Goal: Task Accomplishment & Management: Use online tool/utility

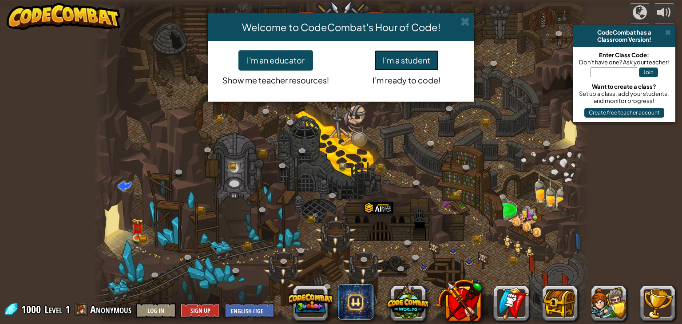
click at [396, 65] on button "I'm a student" at bounding box center [406, 60] width 64 height 20
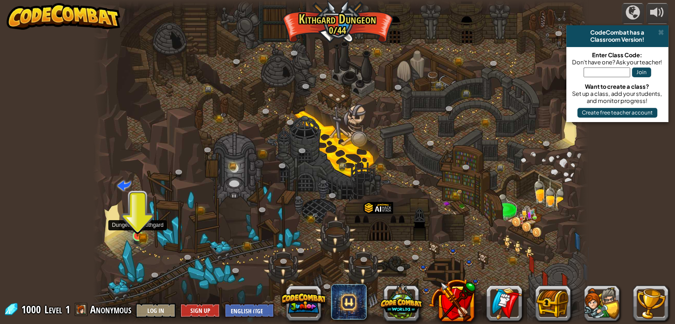
click at [136, 226] on img at bounding box center [137, 223] width 7 height 7
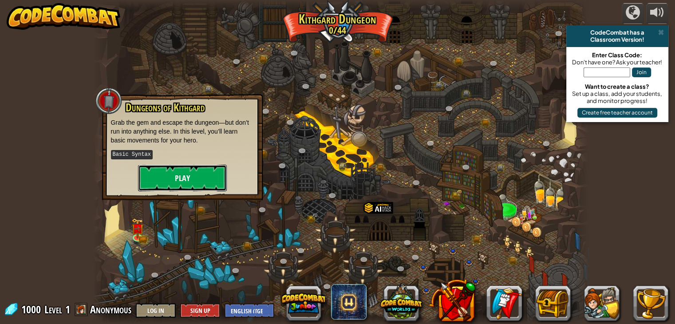
click at [153, 178] on button "Play" at bounding box center [182, 178] width 89 height 27
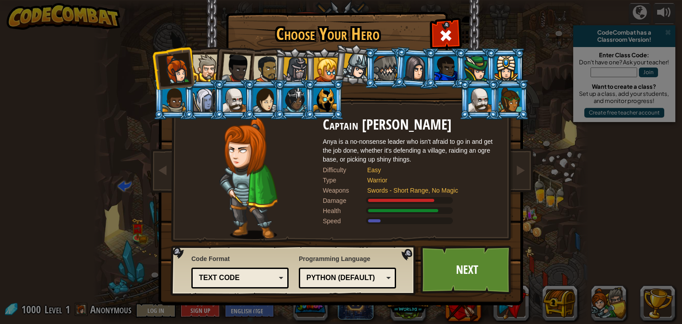
click at [201, 65] on div at bounding box center [206, 68] width 27 height 27
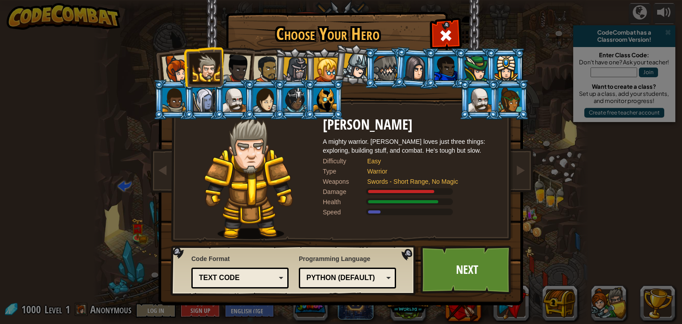
click at [471, 66] on div at bounding box center [475, 68] width 23 height 24
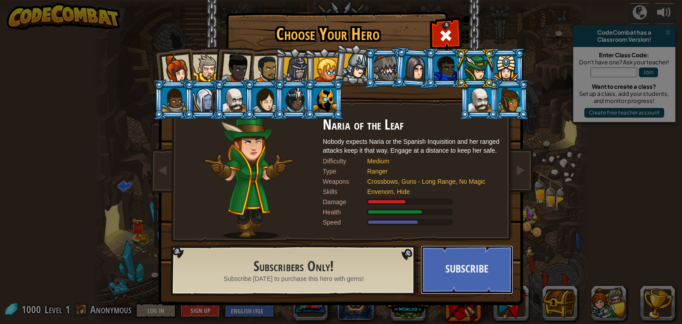
drag, startPoint x: 490, startPoint y: 171, endPoint x: 452, endPoint y: 308, distance: 141.7
click at [452, 308] on div "Choose Your Hero 1000 Captain [PERSON_NAME] Anya is a no-nonsense leader who is…" at bounding box center [341, 162] width 682 height 324
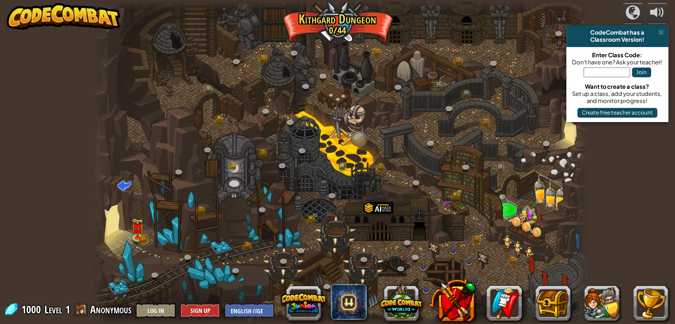
click at [303, 128] on div at bounding box center [341, 162] width 496 height 324
click at [138, 232] on img at bounding box center [137, 223] width 12 height 27
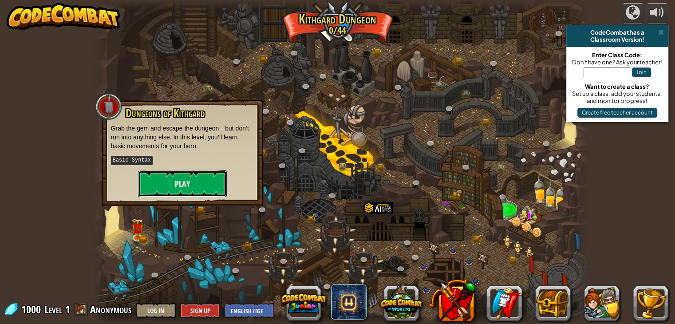
click at [149, 183] on button "Play" at bounding box center [182, 183] width 89 height 27
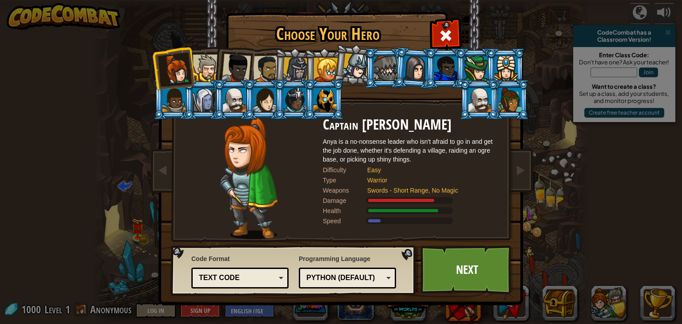
click at [473, 67] on div at bounding box center [475, 68] width 23 height 24
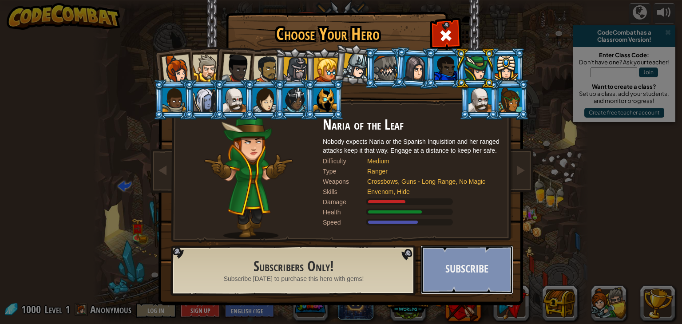
click at [472, 276] on button "Subscribe" at bounding box center [466, 270] width 93 height 49
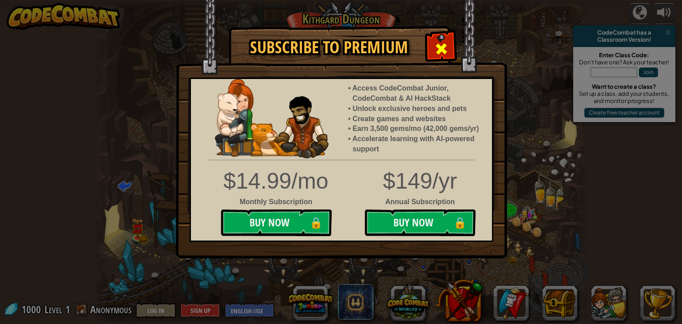
click at [444, 45] on span at bounding box center [441, 49] width 14 height 14
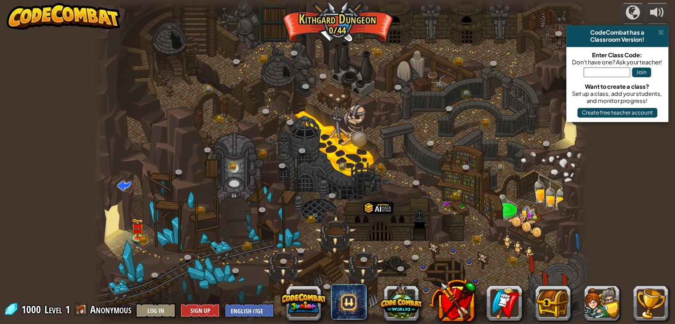
click at [115, 218] on div at bounding box center [341, 162] width 496 height 324
click at [119, 186] on span at bounding box center [124, 184] width 13 height 13
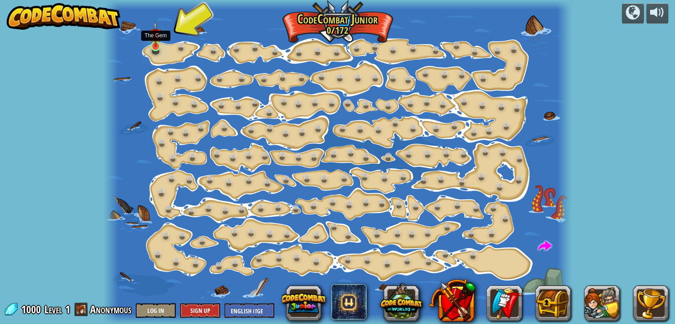
click at [158, 44] on img at bounding box center [156, 34] width 12 height 26
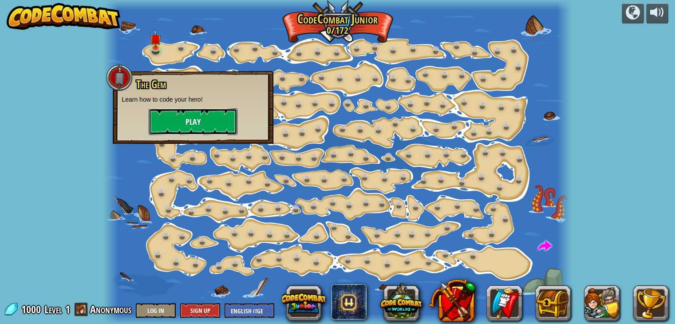
click at [172, 120] on button "Play" at bounding box center [193, 121] width 89 height 27
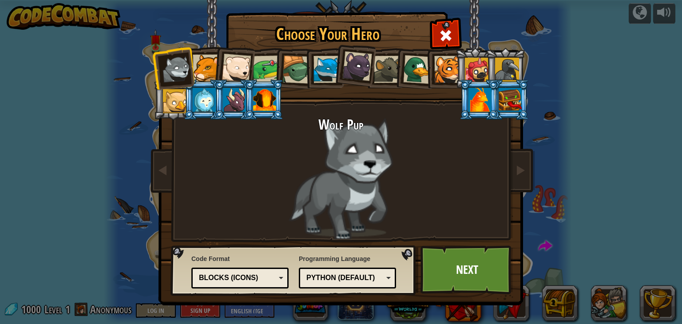
click at [487, 99] on div at bounding box center [479, 100] width 23 height 24
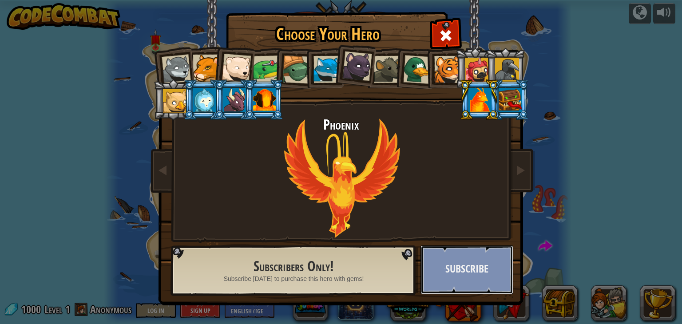
click at [449, 264] on button "Subscribe" at bounding box center [466, 270] width 93 height 49
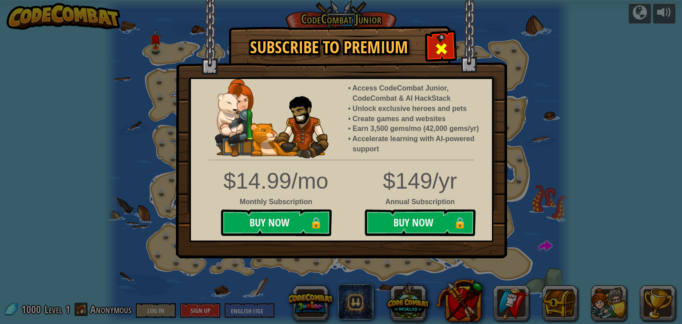
click at [442, 53] on span at bounding box center [441, 49] width 14 height 14
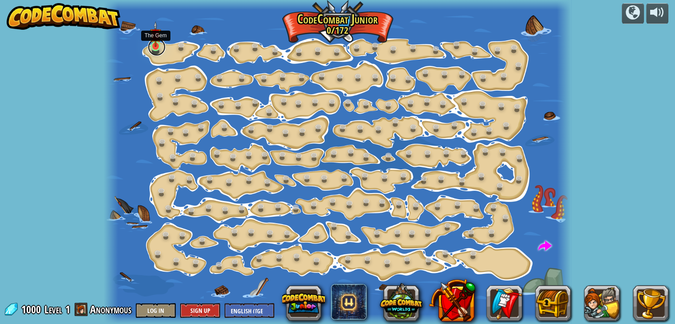
click at [149, 47] on link at bounding box center [157, 47] width 18 height 18
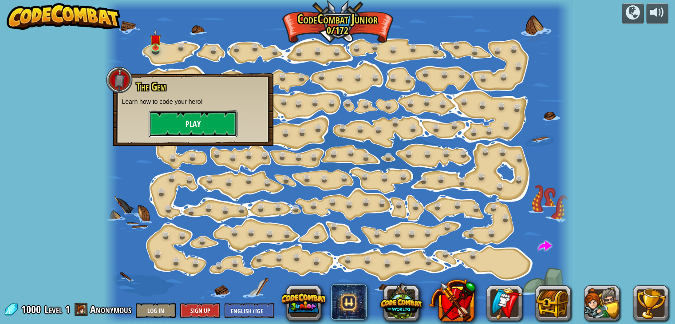
click at [182, 126] on button "Play" at bounding box center [193, 124] width 89 height 27
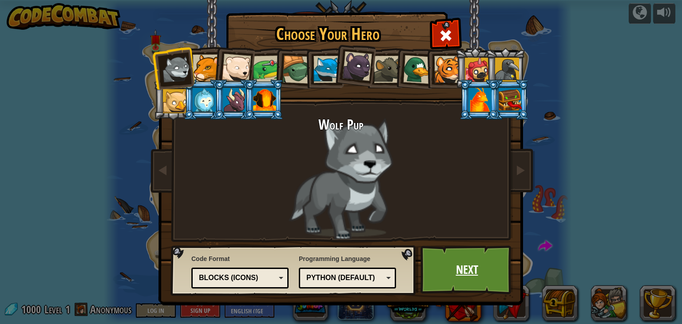
click at [465, 254] on link "Next" at bounding box center [466, 270] width 93 height 49
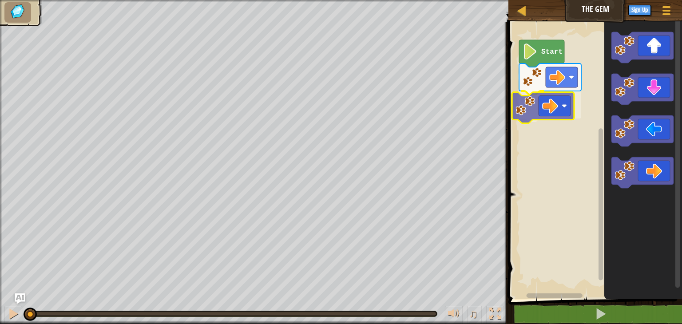
click at [519, 102] on div "Start" at bounding box center [594, 158] width 176 height 281
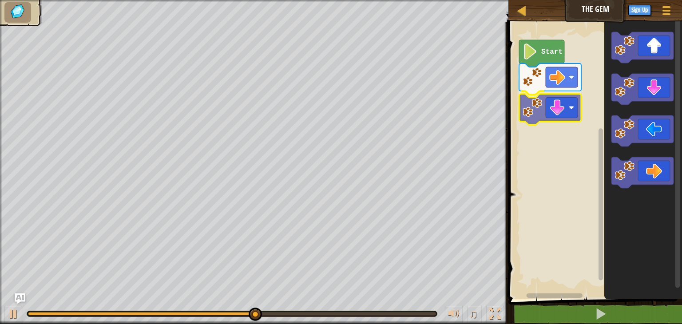
click at [536, 114] on div "Start" at bounding box center [594, 158] width 176 height 281
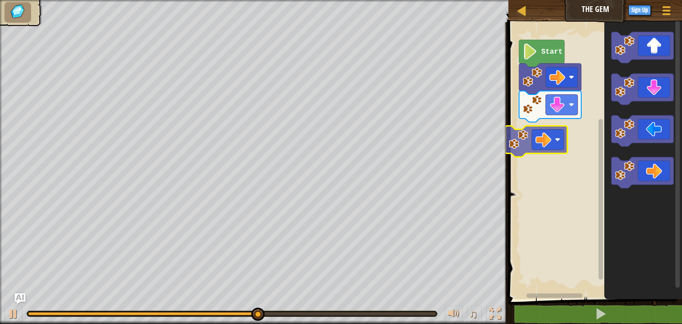
click at [516, 140] on div "Start" at bounding box center [594, 158] width 176 height 281
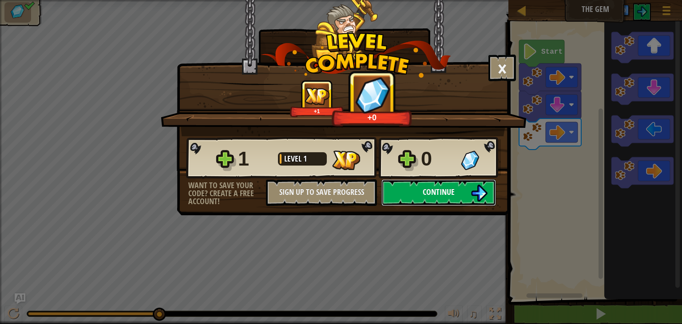
click at [426, 190] on span "Continue" at bounding box center [439, 191] width 32 height 11
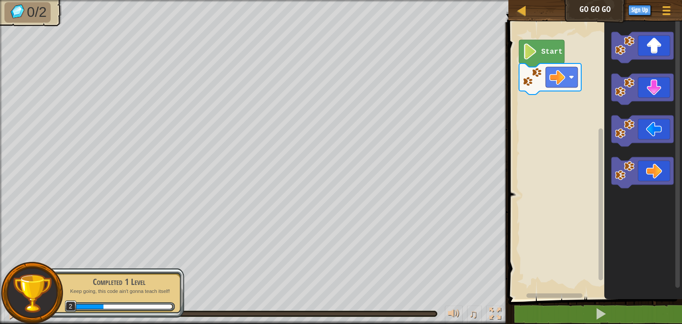
click at [599, 91] on div "Start" at bounding box center [594, 158] width 176 height 281
click at [600, 71] on div "Start" at bounding box center [594, 158] width 176 height 281
click at [587, 73] on div "Start" at bounding box center [594, 158] width 176 height 281
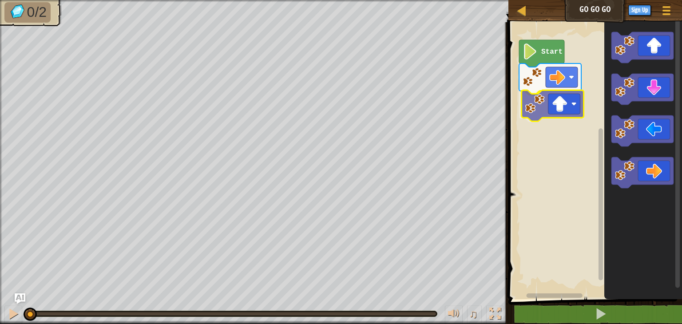
click at [550, 111] on div "Start" at bounding box center [594, 158] width 176 height 281
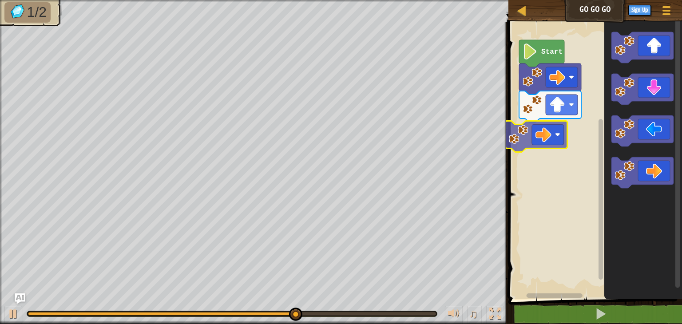
click at [519, 139] on div "Start" at bounding box center [594, 158] width 176 height 281
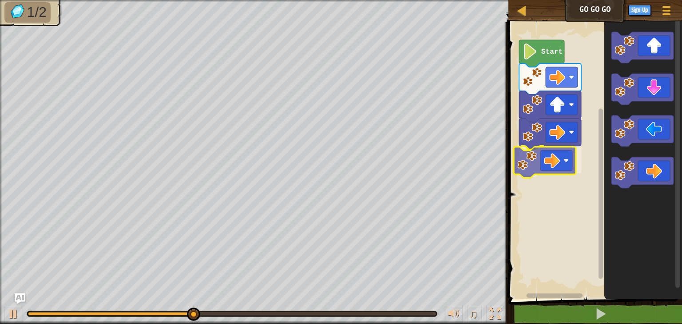
click at [515, 158] on div "Start" at bounding box center [594, 158] width 176 height 281
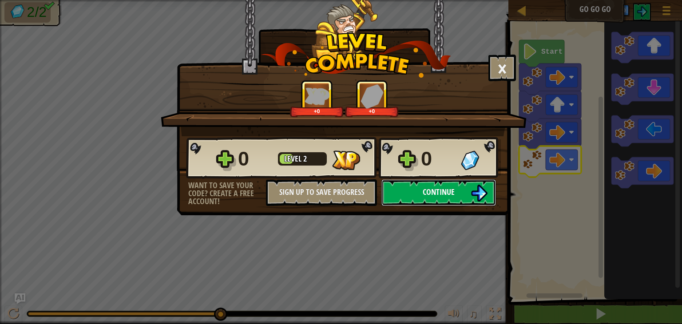
click at [465, 190] on button "Continue" at bounding box center [438, 192] width 115 height 27
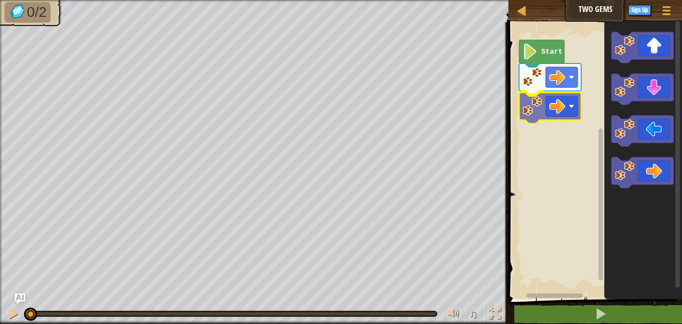
click at [524, 109] on div "Start" at bounding box center [594, 158] width 176 height 281
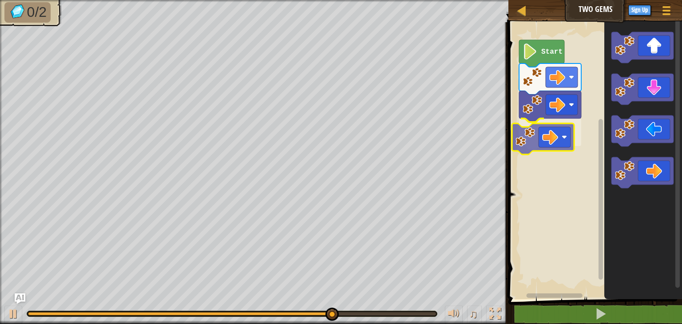
click at [527, 142] on div "Start" at bounding box center [594, 158] width 176 height 281
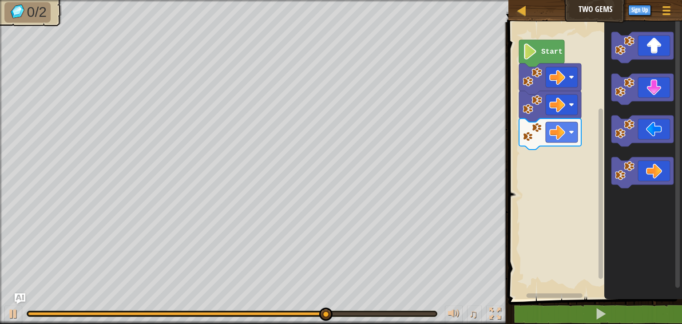
click at [595, 137] on div "Start" at bounding box center [594, 158] width 176 height 281
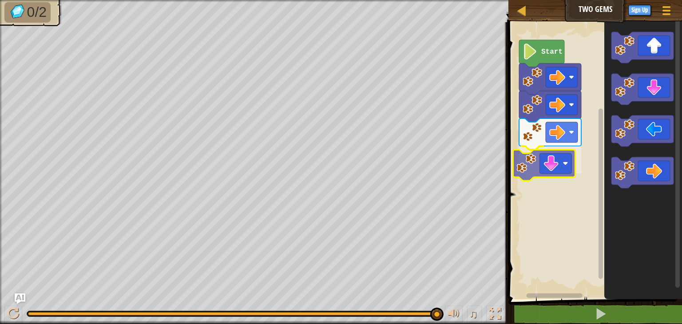
click at [525, 173] on div "Start" at bounding box center [594, 158] width 176 height 281
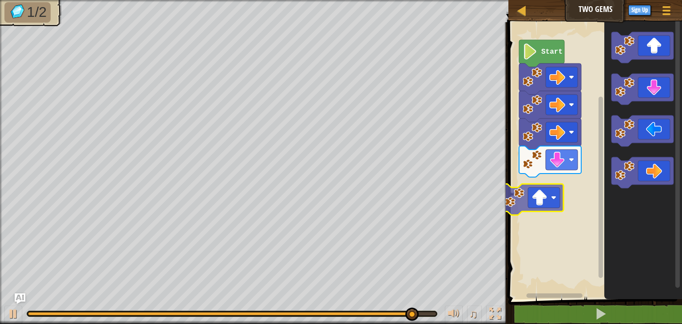
click at [531, 194] on div "Start" at bounding box center [594, 158] width 176 height 281
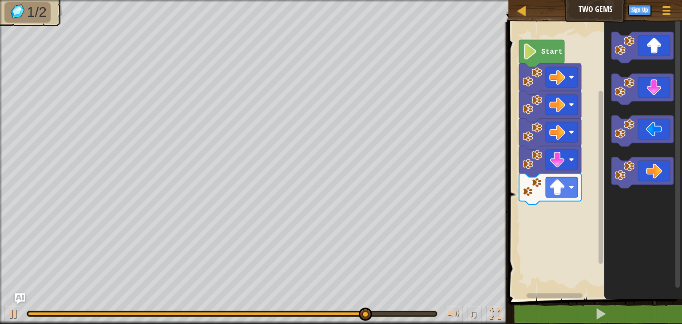
click at [595, 111] on div "Start" at bounding box center [594, 158] width 176 height 281
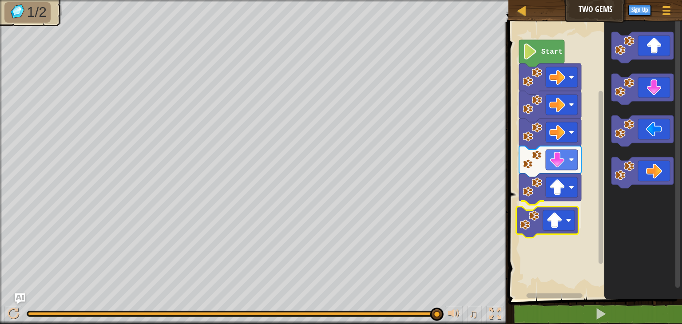
click at [529, 217] on div "Start" at bounding box center [594, 158] width 176 height 281
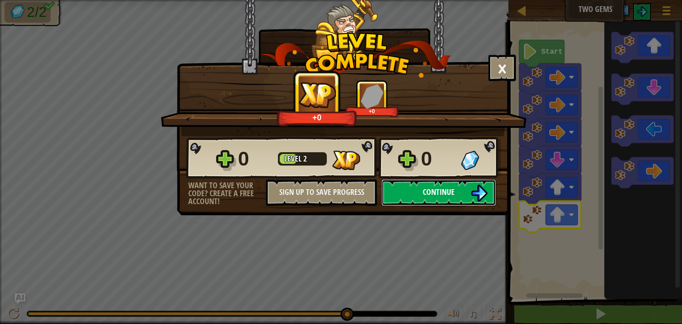
click at [412, 193] on button "Continue" at bounding box center [438, 192] width 115 height 27
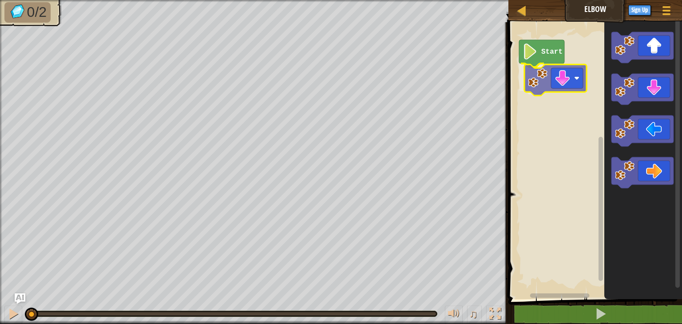
click at [542, 88] on div "Start" at bounding box center [594, 158] width 176 height 281
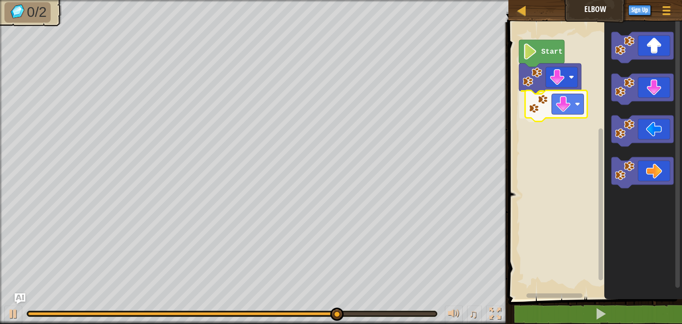
click at [535, 111] on div "Start" at bounding box center [594, 158] width 176 height 281
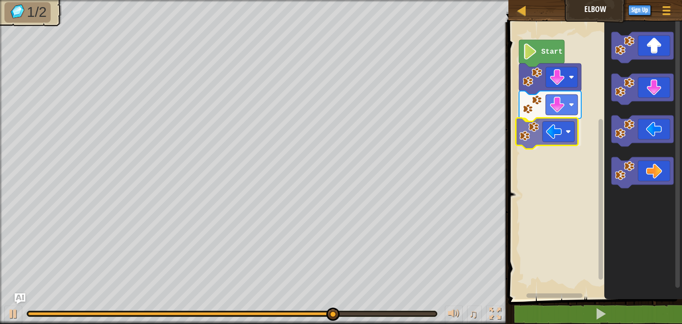
click at [525, 135] on div "Start" at bounding box center [594, 158] width 176 height 281
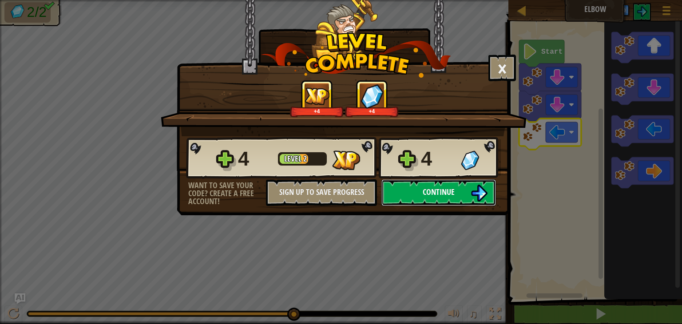
click at [429, 194] on span "Continue" at bounding box center [439, 191] width 32 height 11
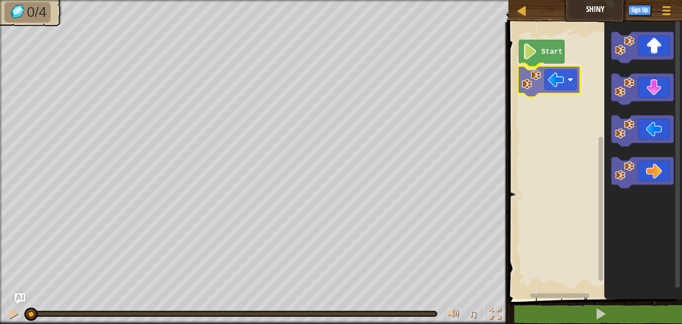
click at [533, 79] on div "Start" at bounding box center [594, 158] width 176 height 281
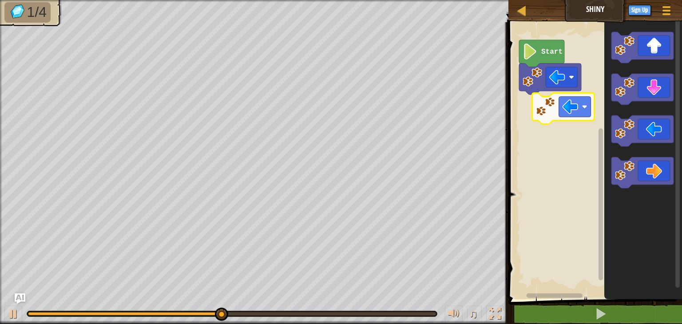
click at [532, 108] on div "Start" at bounding box center [594, 158] width 176 height 281
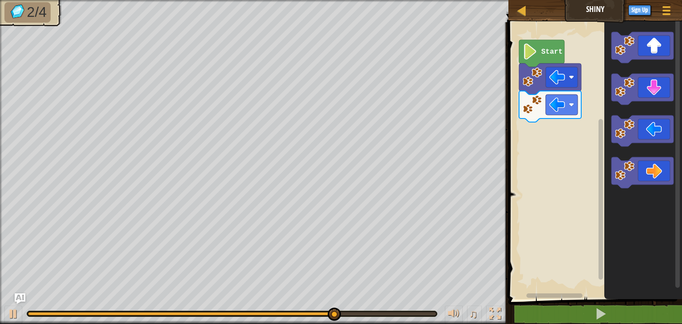
click at [602, 95] on div "Start" at bounding box center [594, 158] width 176 height 281
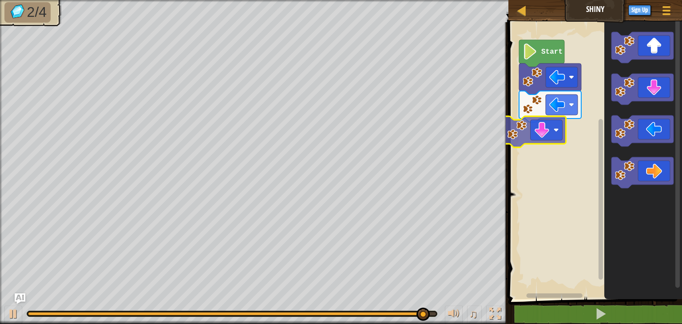
click at [509, 133] on div "Start" at bounding box center [594, 158] width 176 height 281
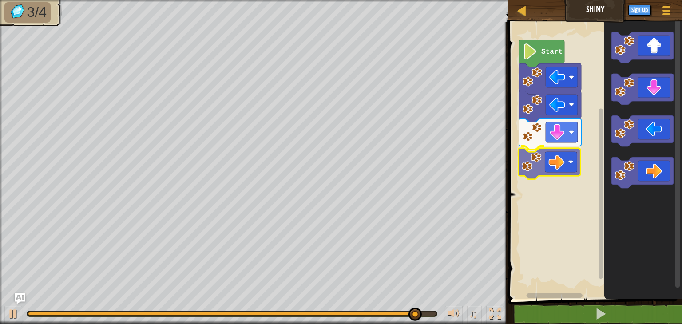
click at [535, 165] on div "Start" at bounding box center [594, 158] width 176 height 281
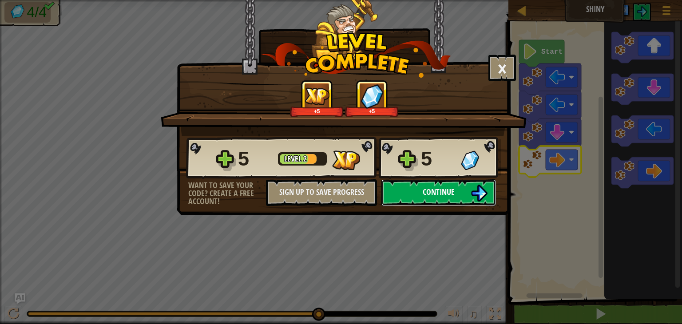
click at [411, 189] on button "Continue" at bounding box center [438, 192] width 115 height 27
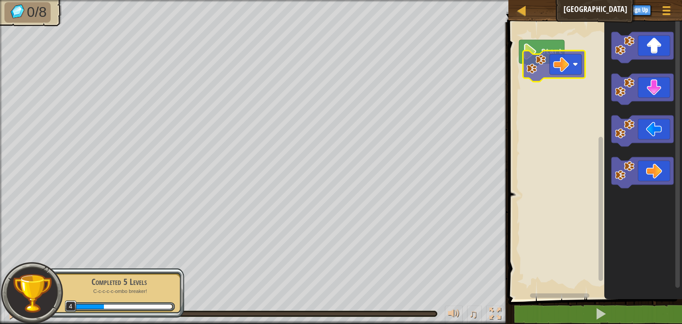
click at [545, 71] on div "Start" at bounding box center [594, 158] width 176 height 281
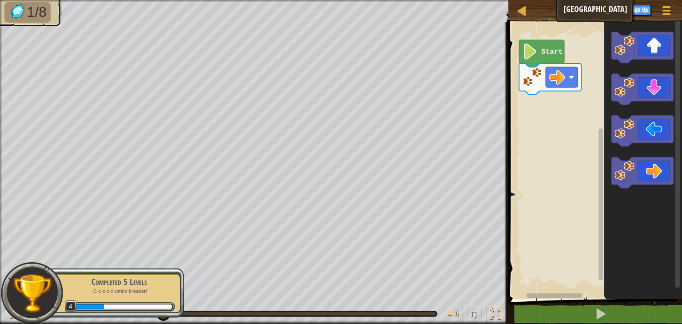
click at [592, 77] on div "Start" at bounding box center [594, 158] width 176 height 281
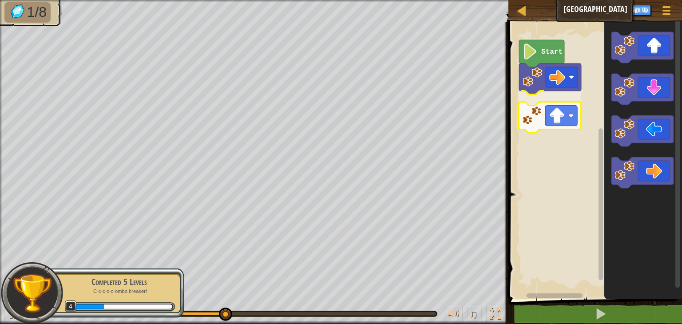
click at [531, 109] on div "Start" at bounding box center [594, 158] width 176 height 281
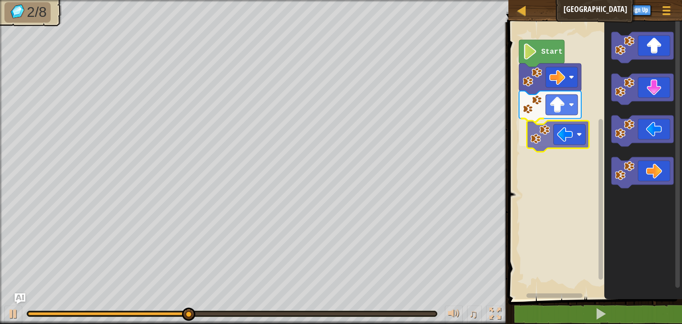
click at [535, 143] on div "Start" at bounding box center [594, 158] width 176 height 281
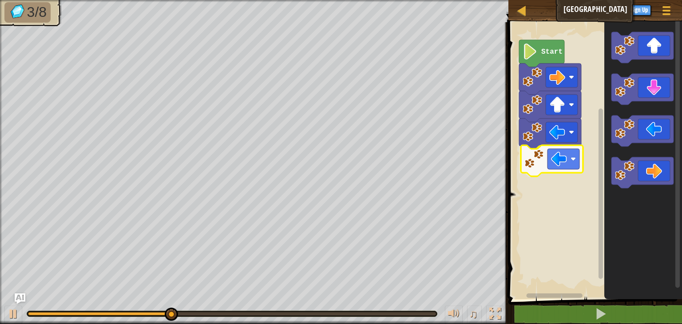
click at [511, 169] on div "Start" at bounding box center [594, 158] width 176 height 281
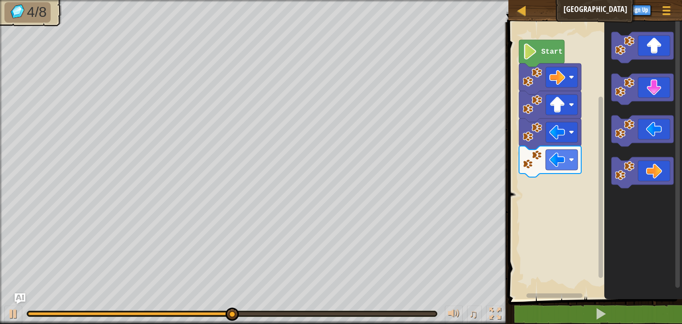
click at [558, 162] on div "Start" at bounding box center [594, 158] width 176 height 281
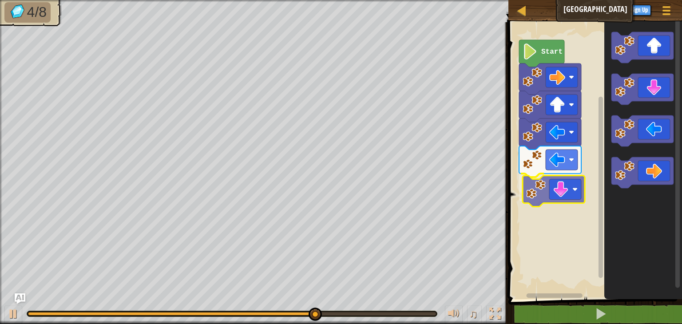
click at [541, 187] on div "Start" at bounding box center [594, 158] width 176 height 281
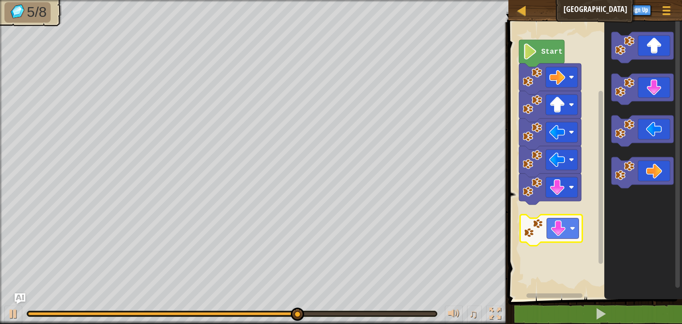
click at [540, 223] on div "Start" at bounding box center [594, 158] width 176 height 281
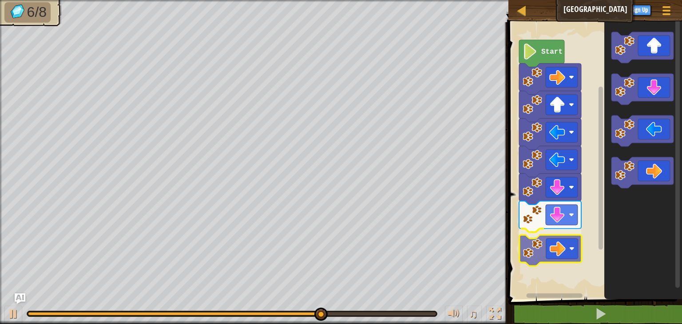
click at [533, 248] on div "Start" at bounding box center [594, 158] width 176 height 281
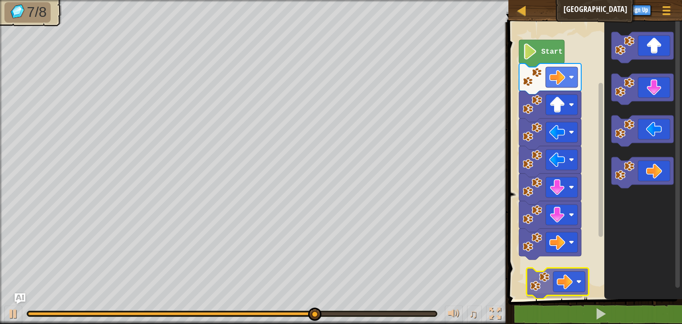
click at [538, 276] on div "Start" at bounding box center [594, 158] width 176 height 281
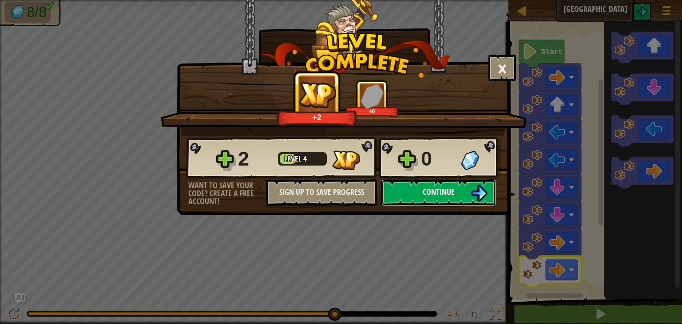
click at [441, 191] on span "Continue" at bounding box center [439, 191] width 32 height 11
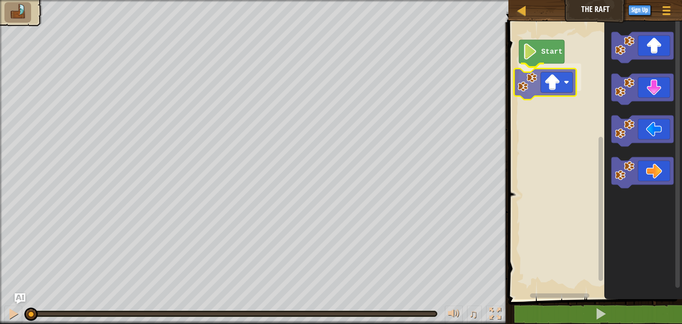
click at [527, 83] on div "Start" at bounding box center [594, 158] width 176 height 281
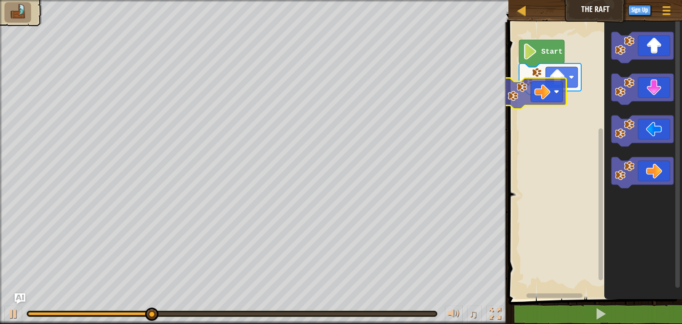
click at [518, 100] on div "Start" at bounding box center [594, 158] width 176 height 281
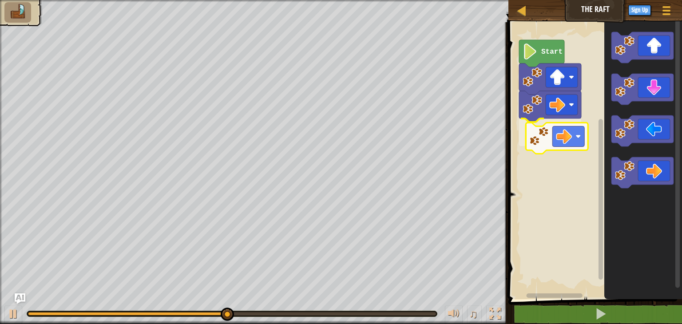
click at [534, 146] on div "Start" at bounding box center [594, 158] width 176 height 281
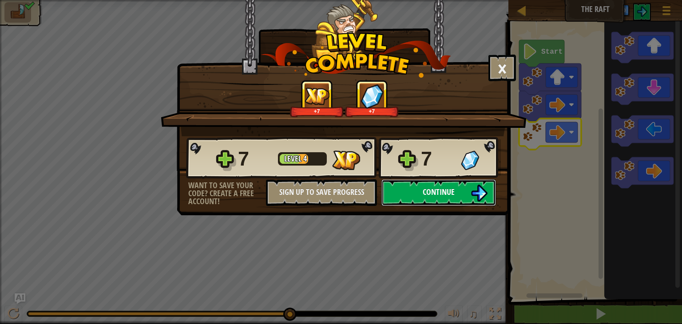
click at [416, 190] on button "Continue" at bounding box center [438, 192] width 115 height 27
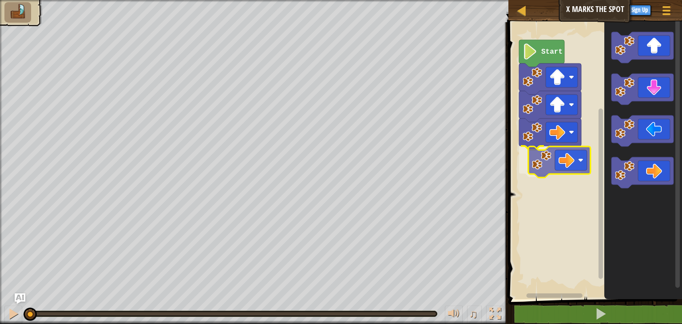
click at [540, 160] on div "Start" at bounding box center [594, 158] width 176 height 281
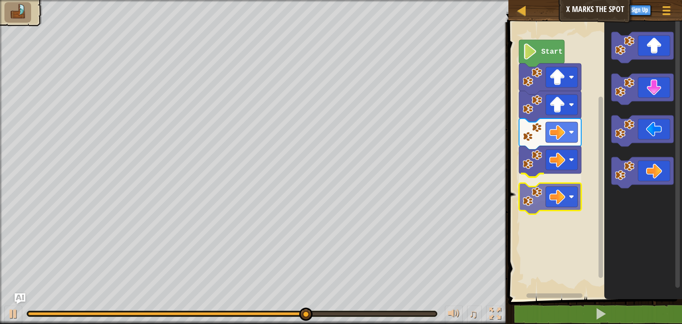
click at [537, 209] on div "Start" at bounding box center [594, 158] width 176 height 281
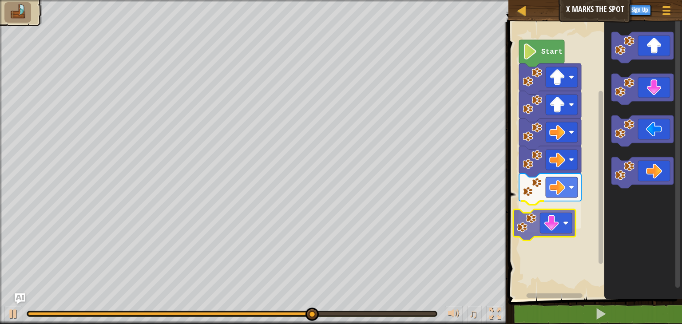
click at [522, 226] on div "Start" at bounding box center [594, 158] width 176 height 281
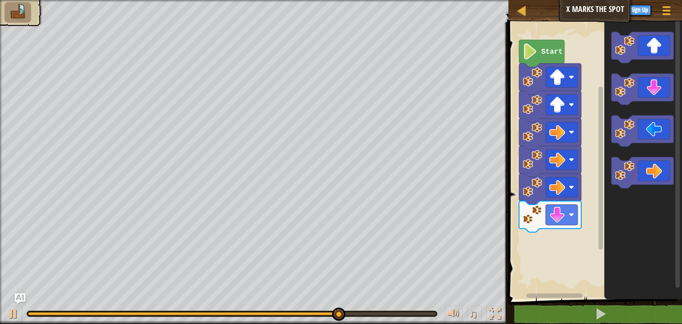
click at [612, 115] on icon "Blockly Workspace" at bounding box center [643, 158] width 78 height 281
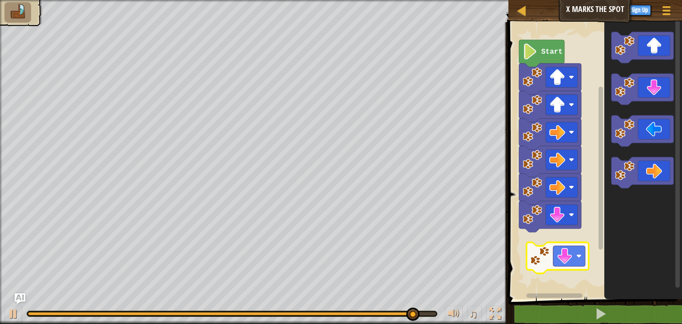
click at [540, 257] on div "Start" at bounding box center [594, 158] width 176 height 281
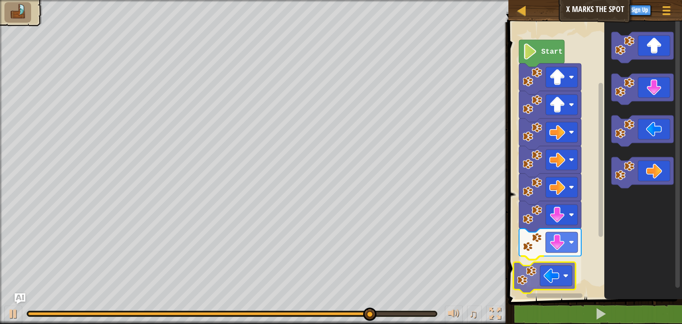
click at [533, 274] on div "Start" at bounding box center [594, 158] width 176 height 281
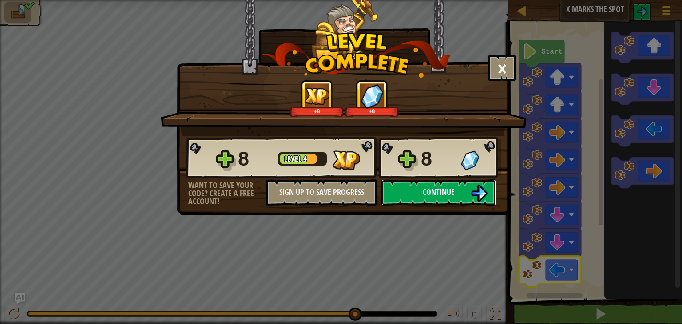
click at [408, 193] on button "Continue" at bounding box center [438, 192] width 115 height 27
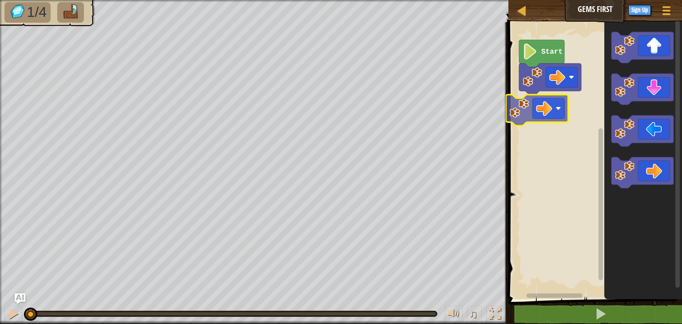
click at [512, 114] on div "Start" at bounding box center [594, 158] width 176 height 281
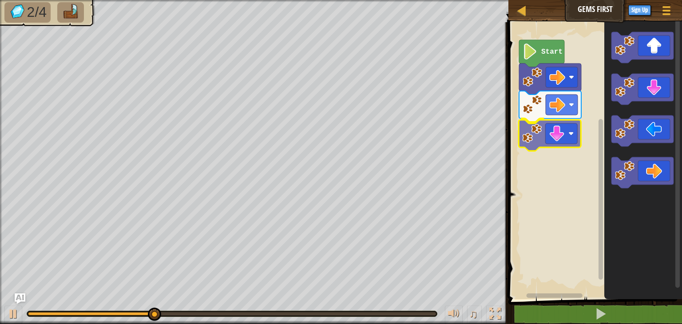
click at [535, 135] on div "Start" at bounding box center [594, 158] width 176 height 281
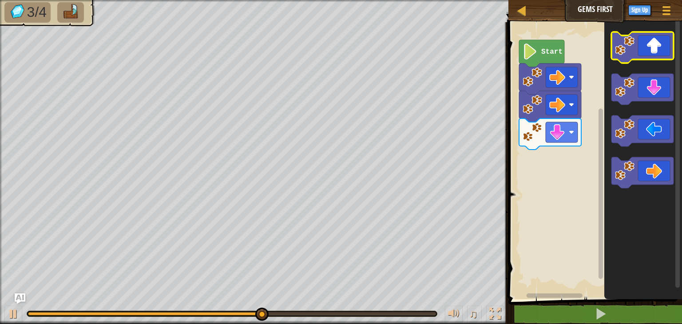
click at [614, 55] on icon "Blockly Workspace" at bounding box center [643, 158] width 78 height 281
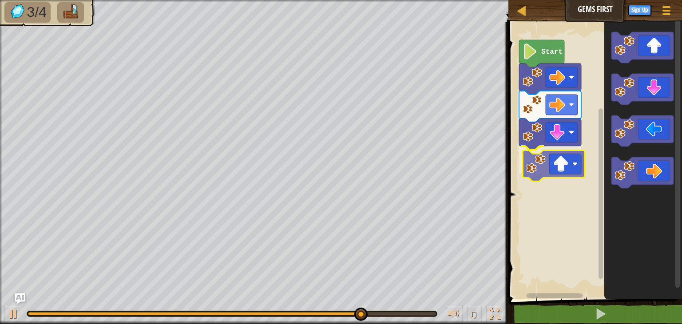
click at [531, 166] on div "Start" at bounding box center [594, 158] width 176 height 281
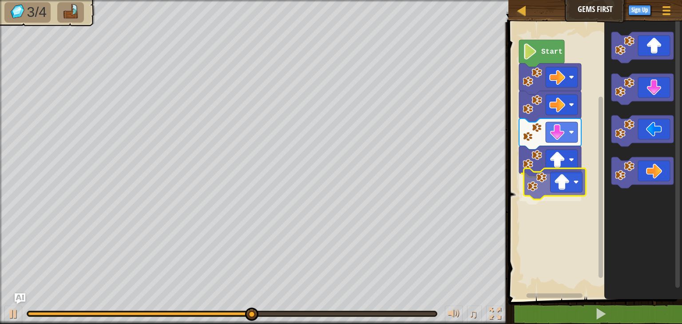
click at [537, 185] on div "Start" at bounding box center [594, 158] width 176 height 281
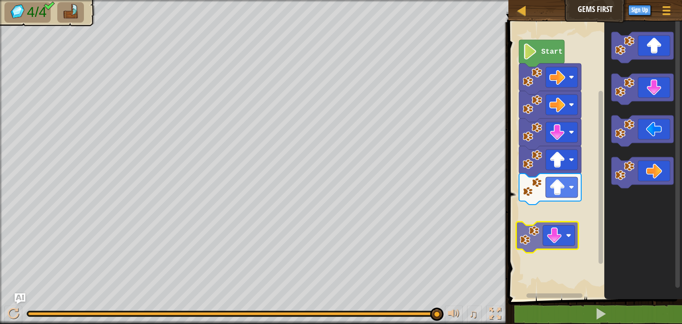
click at [533, 232] on div "Start" at bounding box center [594, 158] width 176 height 281
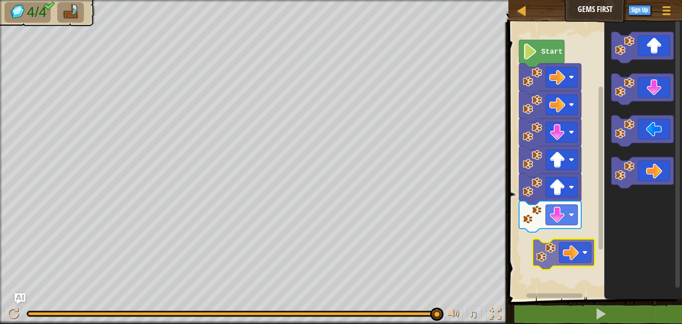
click at [557, 264] on div "Start" at bounding box center [594, 158] width 176 height 281
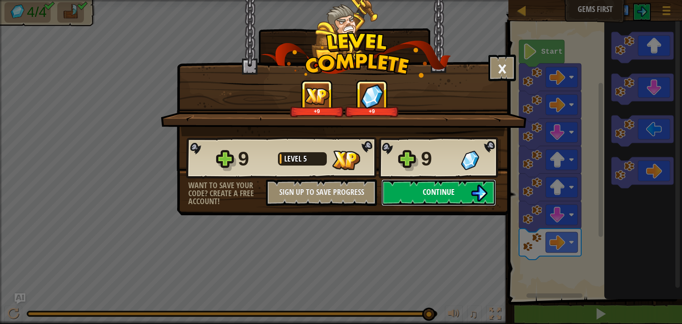
click at [428, 190] on span "Continue" at bounding box center [439, 191] width 32 height 11
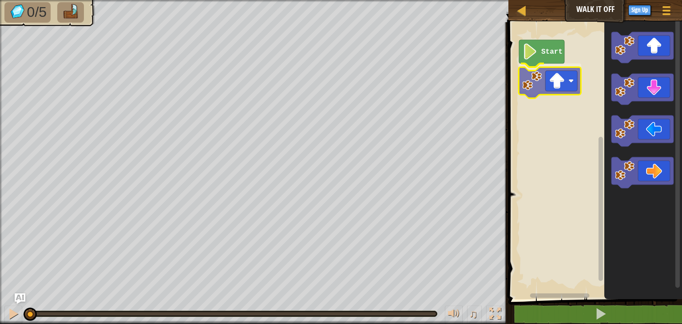
click at [535, 87] on div "Start" at bounding box center [594, 158] width 176 height 281
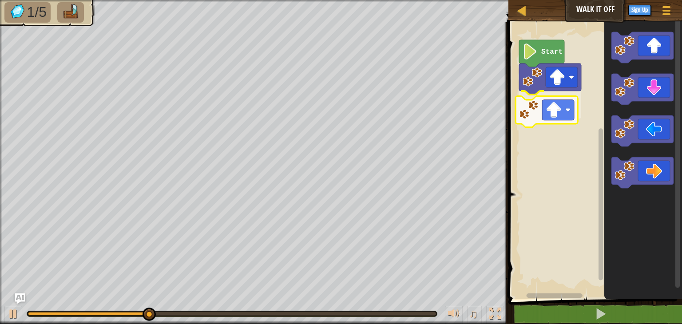
click at [531, 118] on div "Start" at bounding box center [594, 158] width 176 height 281
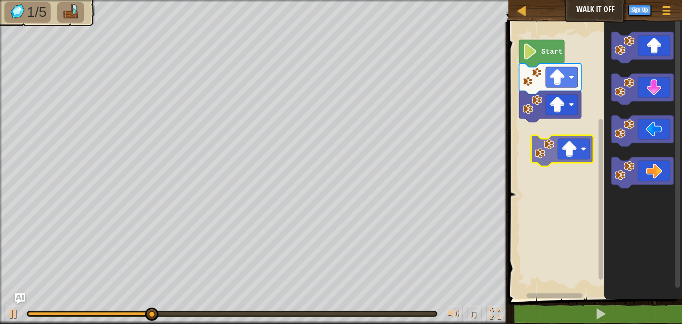
click at [517, 137] on div "Start" at bounding box center [594, 158] width 176 height 281
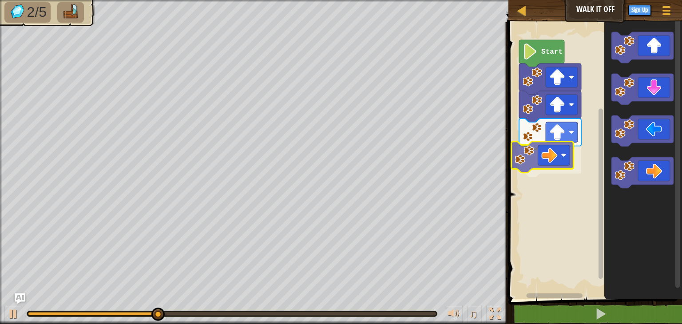
click at [526, 157] on div "Start" at bounding box center [594, 158] width 176 height 281
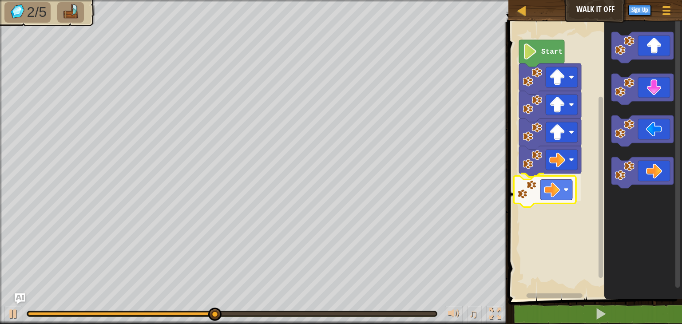
click at [543, 189] on div "Start" at bounding box center [594, 158] width 176 height 281
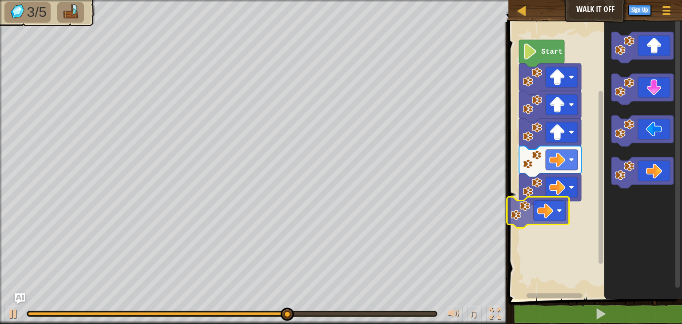
click at [514, 217] on div "Start" at bounding box center [594, 158] width 176 height 281
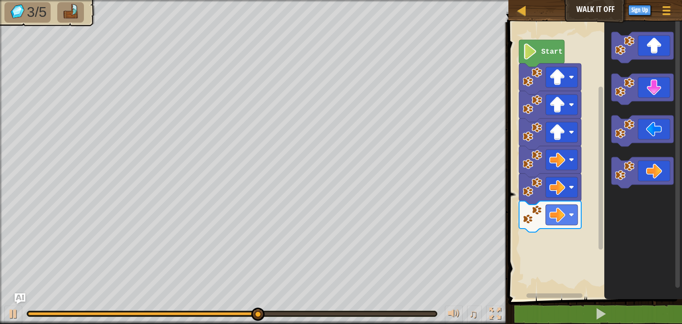
click at [563, 228] on div "Start" at bounding box center [594, 158] width 176 height 281
click at [607, 203] on icon "Blockly Workspace" at bounding box center [643, 158] width 78 height 281
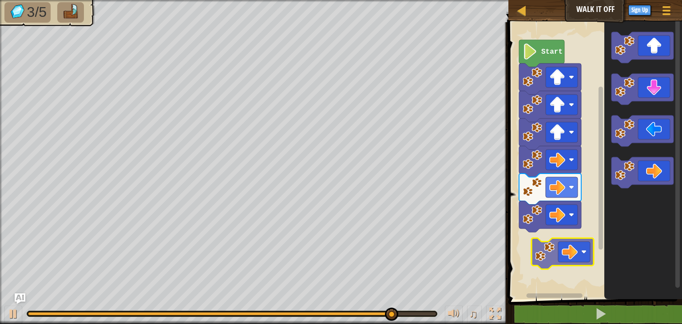
click at [537, 247] on div "Start" at bounding box center [594, 158] width 176 height 281
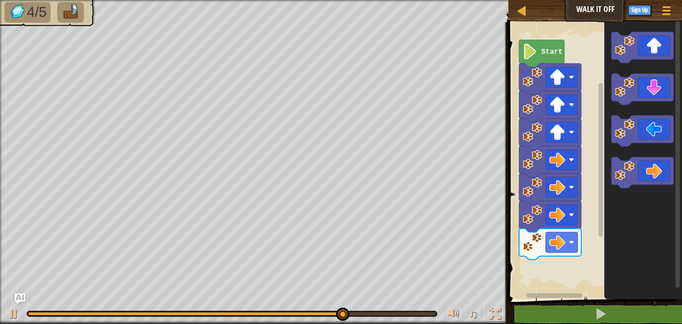
click at [590, 251] on div "Start" at bounding box center [594, 158] width 176 height 281
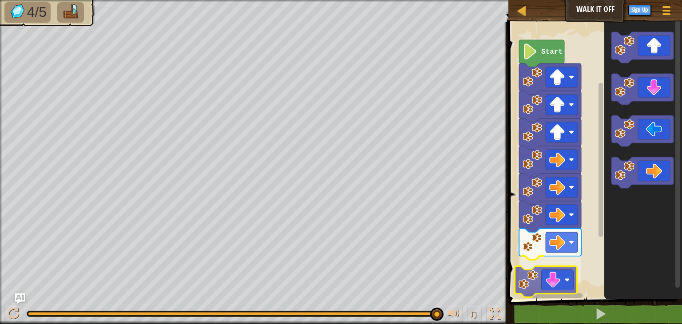
click at [538, 285] on div "Start" at bounding box center [594, 158] width 176 height 281
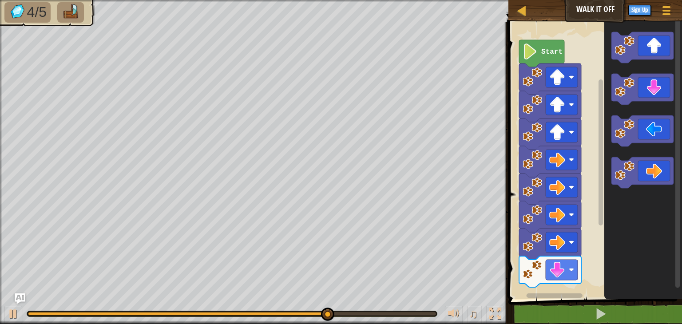
click at [614, 142] on g "Blockly Workspace" at bounding box center [642, 110] width 62 height 156
click at [607, 163] on icon "Blockly Workspace" at bounding box center [643, 158] width 78 height 281
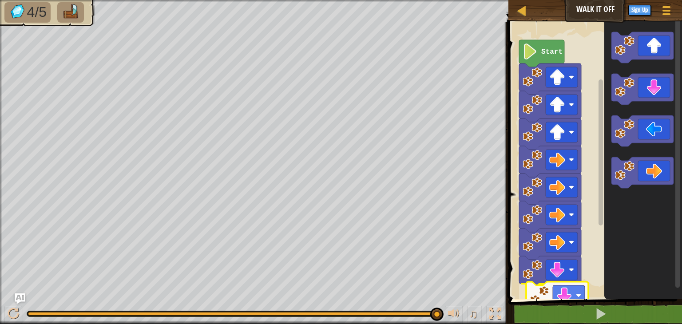
click at [546, 302] on div "1 ההההההההההההההההההההההההההההההההההההההההההההההההההההההההההההההההההההההההההההה…" at bounding box center [594, 191] width 176 height 329
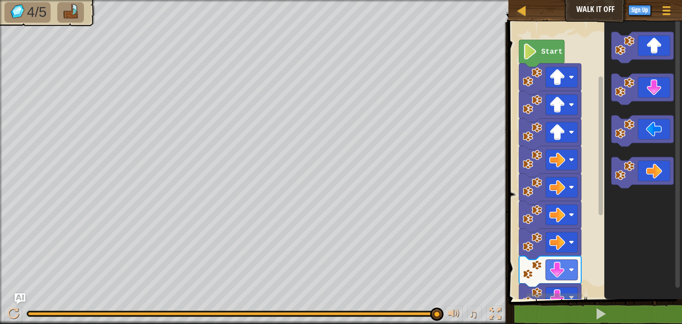
click at [545, 317] on div "1 ההההההההההההההההההההההההההההההההההההההההההההההההההההההההההההההההההההההההההההה…" at bounding box center [594, 191] width 176 height 329
click at [551, 9] on html "Map Walk It Off Game Menu Sign Up Ask AI 1 הההההההההההההההההההההההההההההההההההה…" at bounding box center [341, 4] width 682 height 9
click at [606, 292] on icon "Blockly Workspace" at bounding box center [643, 158] width 78 height 281
click at [533, 9] on html "Map Walk It Off Game Menu Sign Up Ask AI 1 הההההההההההההההההההההההההההההההההההה…" at bounding box center [341, 4] width 682 height 9
click at [543, 321] on div "1 ההההההההההההההההההההההההההההההההההההההההההההההההההההההההההההההההההההההההההההה…" at bounding box center [594, 191] width 176 height 329
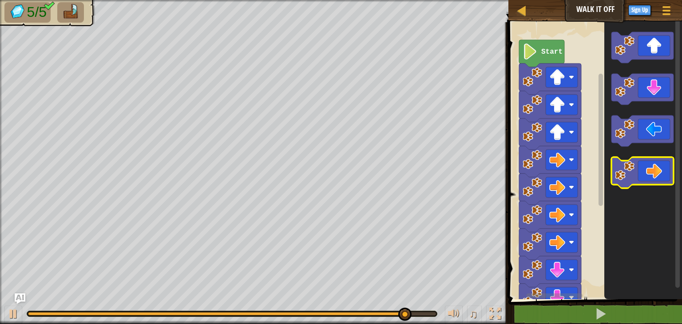
click at [618, 133] on g "Blockly Workspace" at bounding box center [642, 110] width 62 height 156
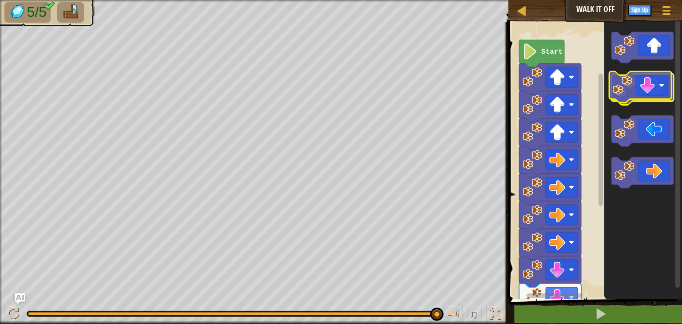
click at [628, 93] on image "Blockly Workspace" at bounding box center [625, 88] width 20 height 20
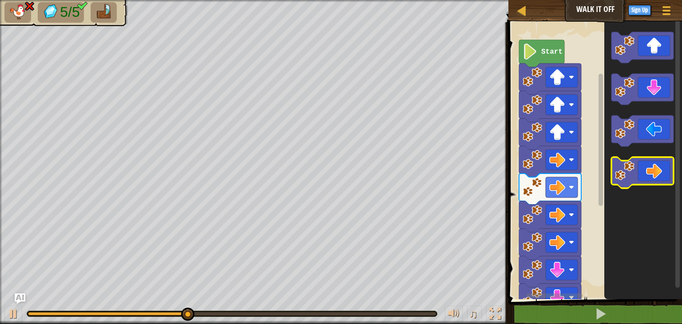
click at [626, 167] on g "Blockly Workspace" at bounding box center [642, 110] width 62 height 156
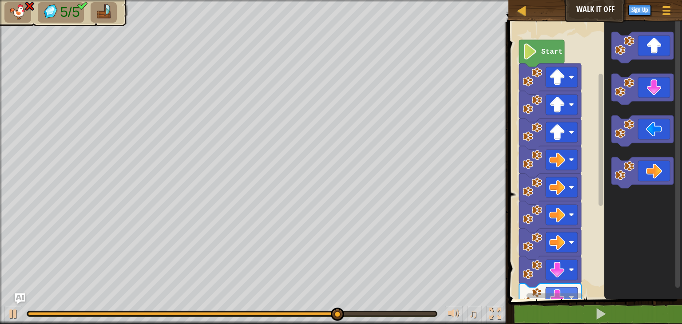
click at [531, 321] on div "1 ההההההההההההההההההההההההההההההההההההההההההההההההההההההההההההההההההההההההההההה…" at bounding box center [594, 191] width 176 height 329
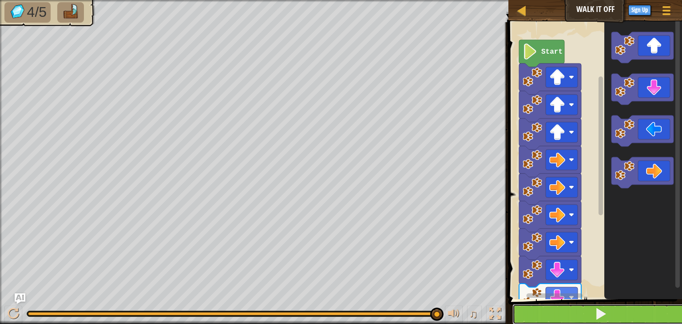
click at [594, 310] on button at bounding box center [600, 314] width 176 height 20
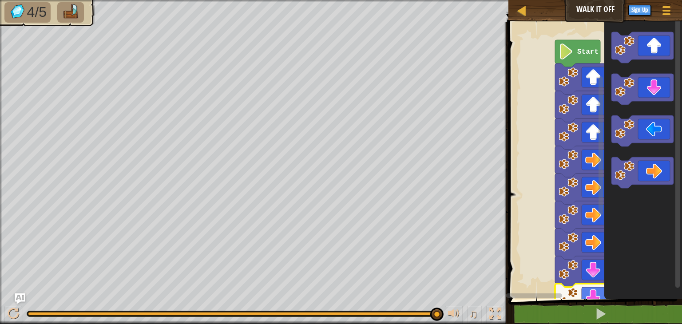
click at [532, 293] on icon "Blockly Workspace" at bounding box center [551, 296] width 91 height 7
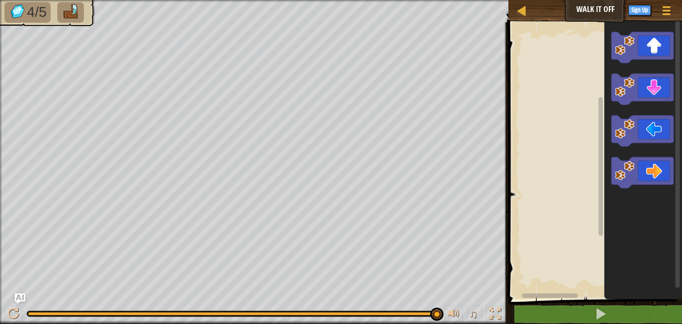
click at [574, 148] on rect "Blockly Workspace" at bounding box center [594, 158] width 176 height 281
click at [552, 24] on rect "Blockly Workspace" at bounding box center [594, 158] width 176 height 281
